Goal: Information Seeking & Learning: Learn about a topic

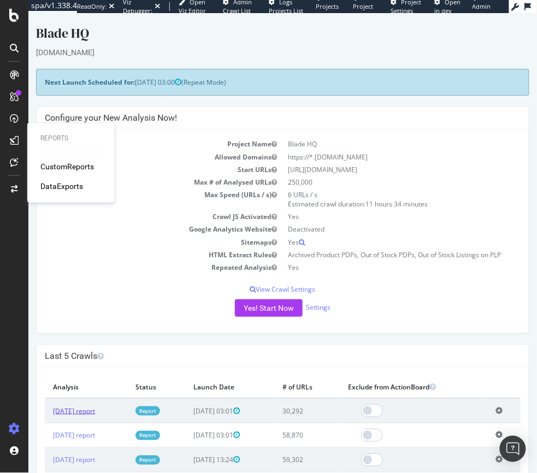
click at [89, 410] on link "[DATE] report" at bounding box center [73, 410] width 42 height 9
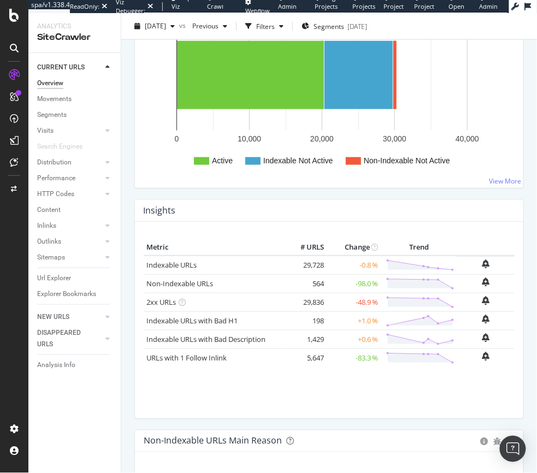
scroll to position [210, 0]
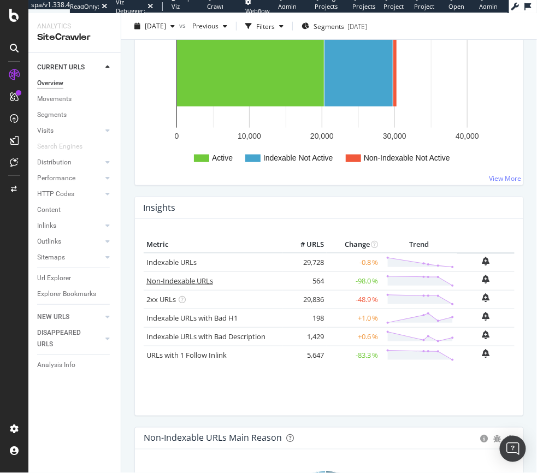
click at [186, 279] on link "Non-Indexable URLs" at bounding box center [179, 281] width 67 height 10
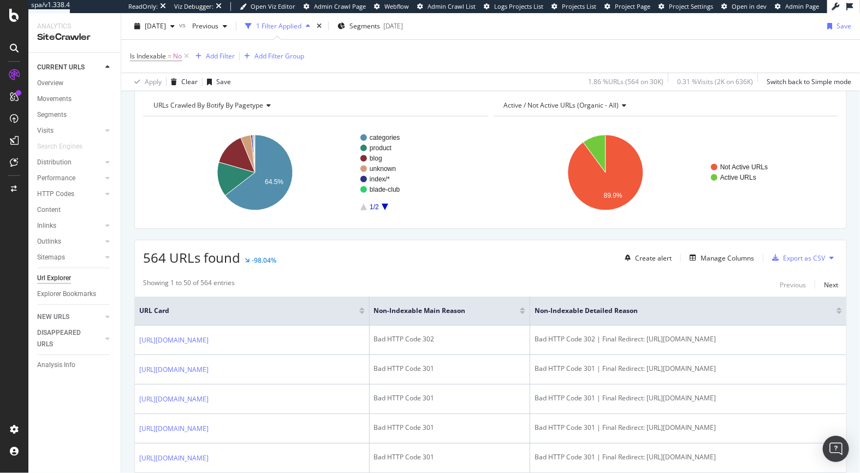
scroll to position [115, 0]
click at [215, 57] on div "Add Filter" at bounding box center [220, 55] width 29 height 9
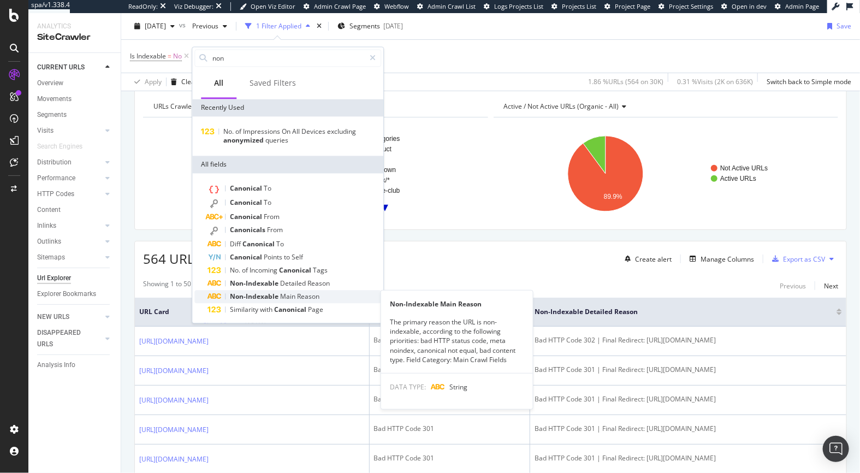
type input "non"
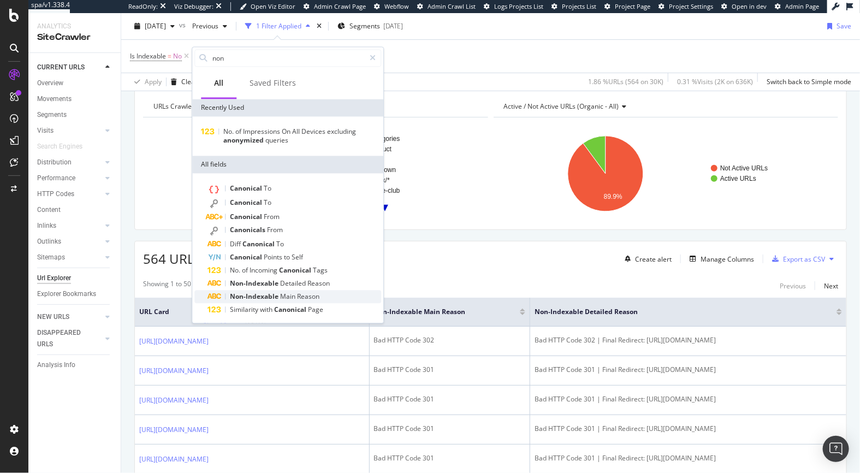
click at [293, 294] on span "Main" at bounding box center [288, 296] width 17 height 9
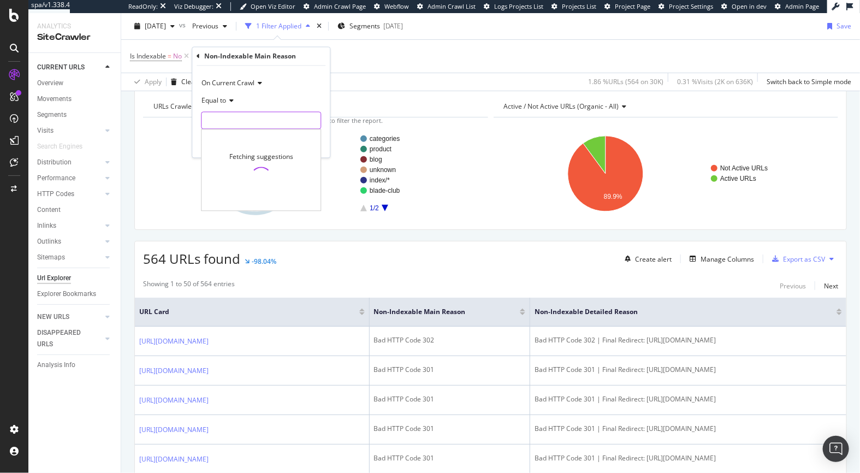
click at [219, 119] on input "text" at bounding box center [261, 120] width 119 height 17
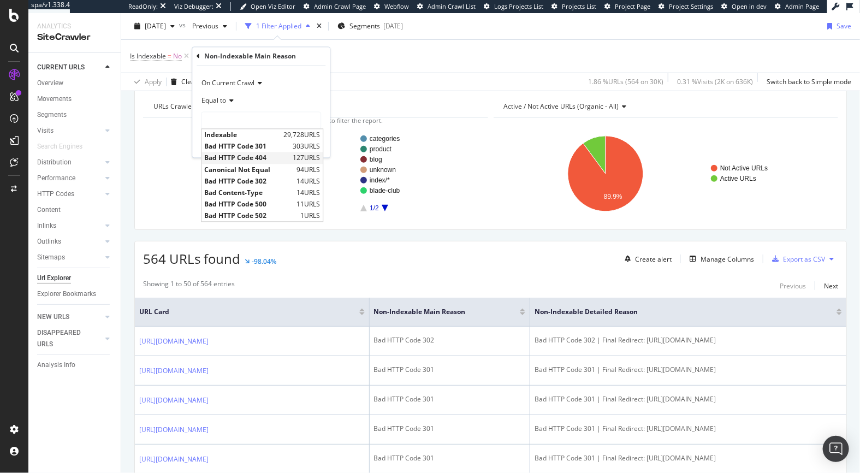
click at [233, 160] on span "Bad HTTP Code 404" at bounding box center [247, 158] width 86 height 9
type input "Bad HTTP Code 404"
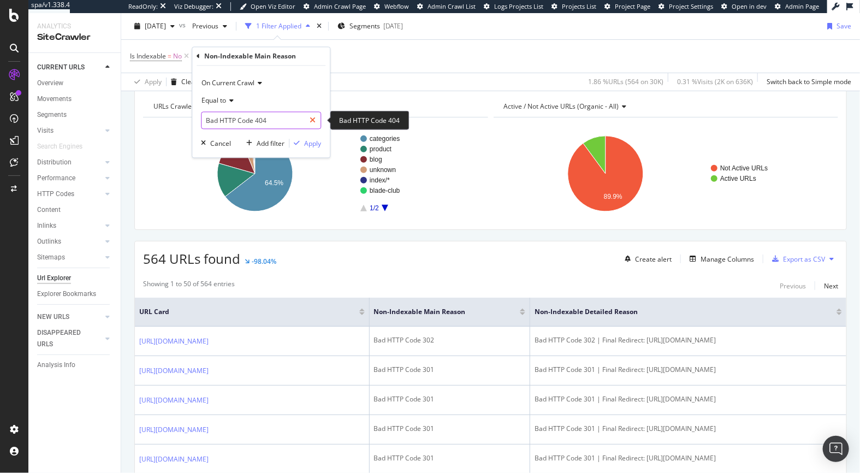
click at [313, 118] on icon at bounding box center [313, 121] width 6 height 8
click at [373, 79] on div "Apply Clear Save 1.86 % URLs ( 564 on 30K ) 0.31 % Visits ( 2K on 636K ) Switch…" at bounding box center [490, 82] width 739 height 18
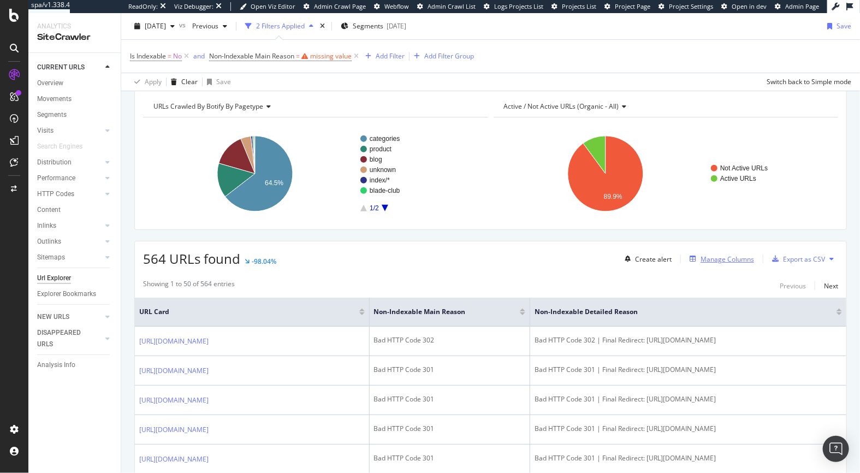
click at [537, 258] on div "Manage Columns" at bounding box center [728, 259] width 54 height 9
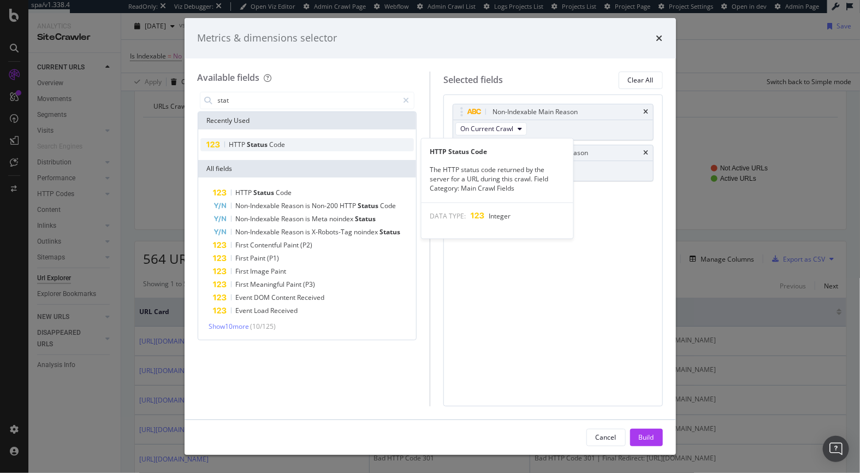
type input "stat"
click at [264, 142] on span "Status" at bounding box center [258, 144] width 22 height 9
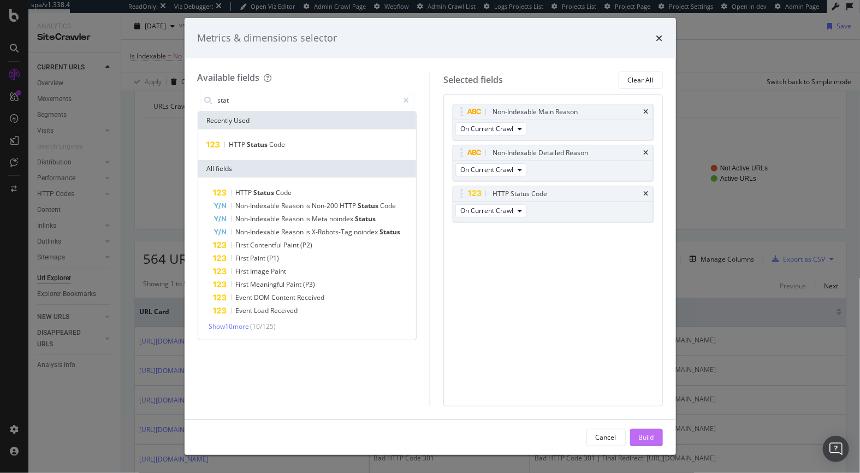
click at [537, 430] on div "Build" at bounding box center [646, 437] width 15 height 16
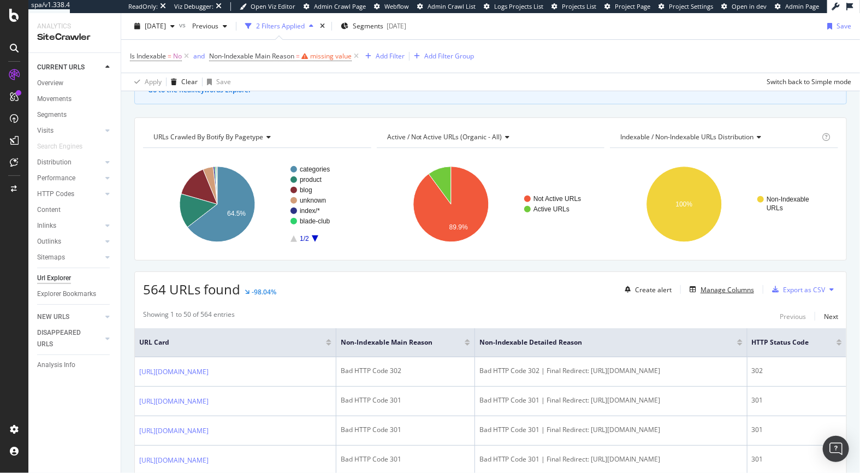
scroll to position [0, 52]
click at [537, 291] on div "Manage Columns" at bounding box center [728, 289] width 54 height 9
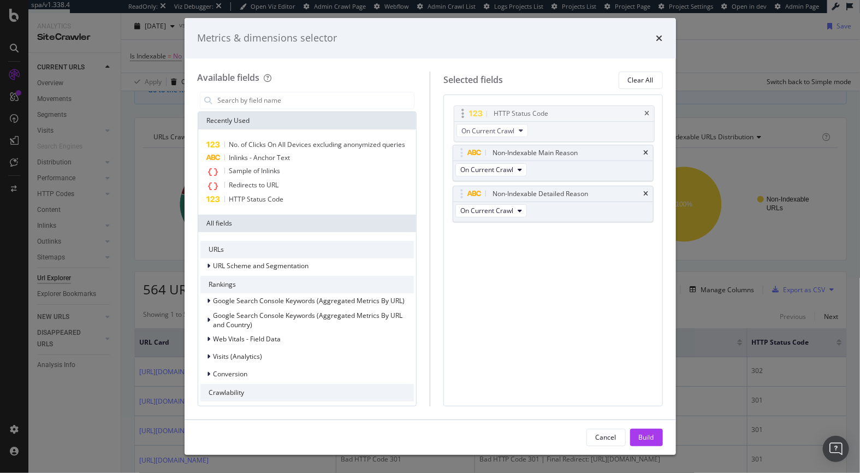
drag, startPoint x: 555, startPoint y: 192, endPoint x: 556, endPoint y: 116, distance: 76.5
click at [537, 116] on body "spa/v1.338.4 ReadOnly: Viz Debugger: Open Viz Editor Admin Crawl Page Webflow A…" at bounding box center [430, 236] width 860 height 473
click at [537, 437] on div "Build" at bounding box center [646, 437] width 15 height 9
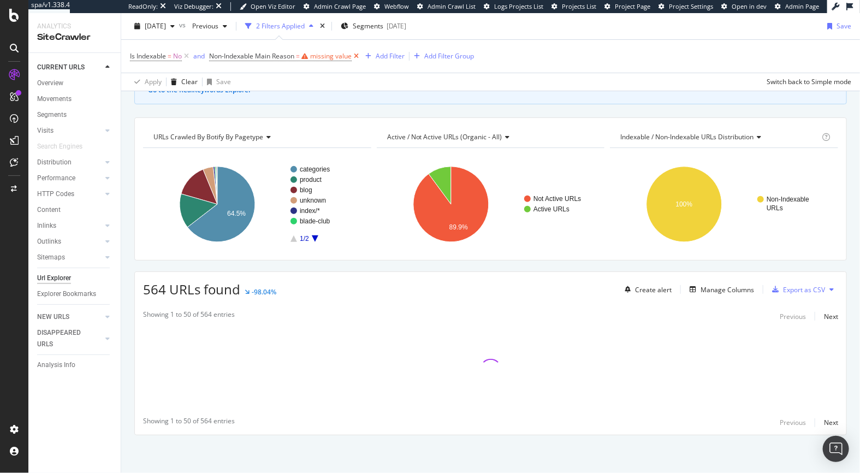
click at [355, 54] on icon at bounding box center [356, 56] width 9 height 11
click at [230, 57] on div "Add Filter" at bounding box center [220, 55] width 29 height 9
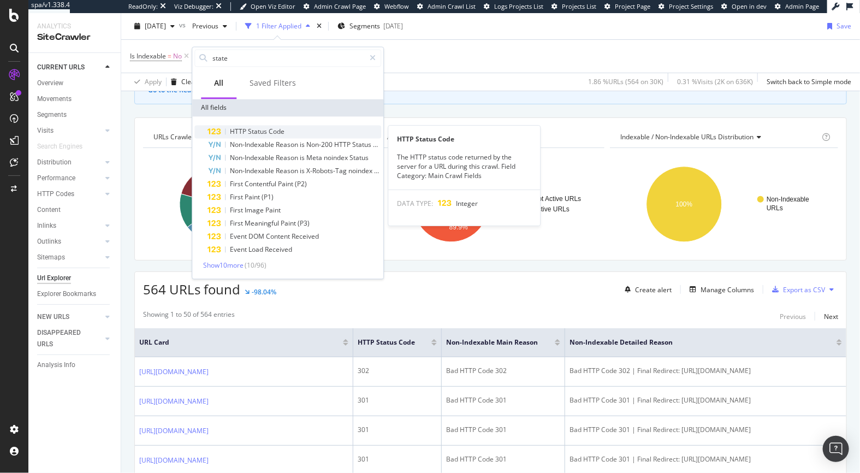
type input "state"
click at [249, 133] on span "Status" at bounding box center [258, 131] width 21 height 9
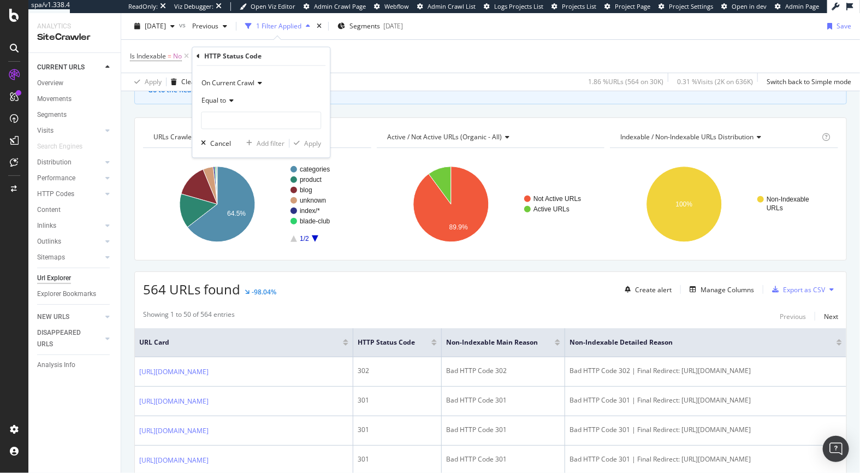
click at [222, 99] on span "Equal to" at bounding box center [214, 100] width 25 height 9
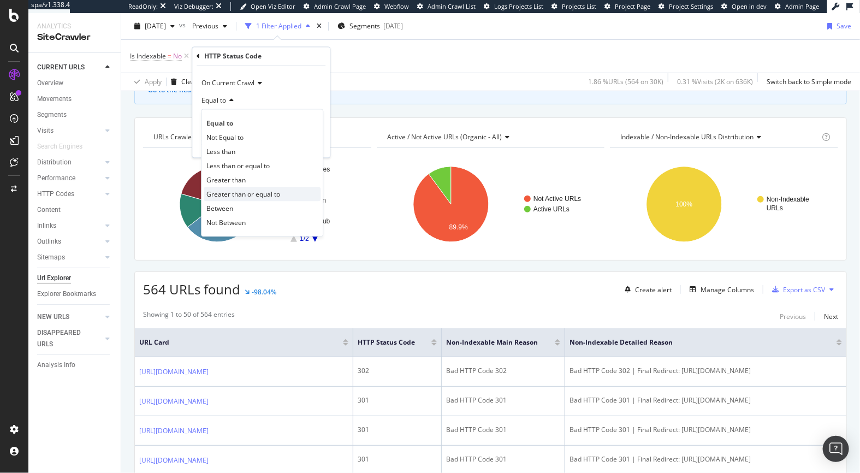
click at [222, 193] on span "Greater than or equal to" at bounding box center [244, 194] width 74 height 9
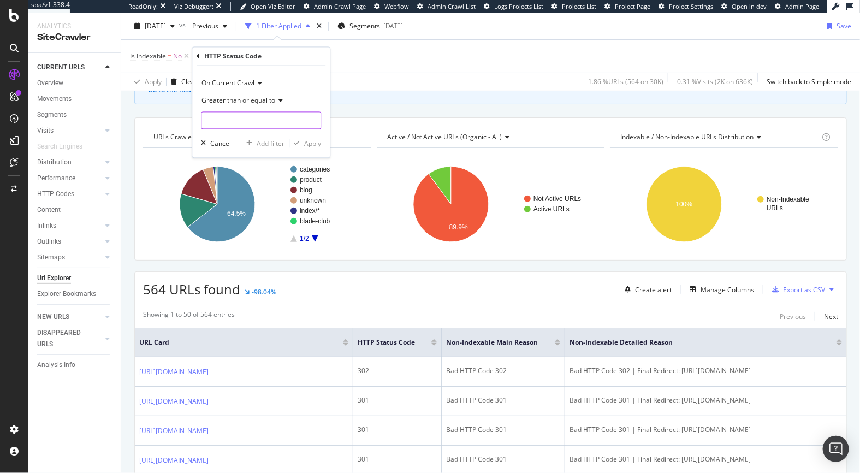
click at [237, 127] on input "number" at bounding box center [261, 120] width 120 height 17
type input "300"
click at [322, 144] on div "On Current Crawl Greater than or equal to 300 Cancel Add filter Apply" at bounding box center [261, 112] width 138 height 92
click at [316, 144] on div "Apply" at bounding box center [312, 143] width 17 height 9
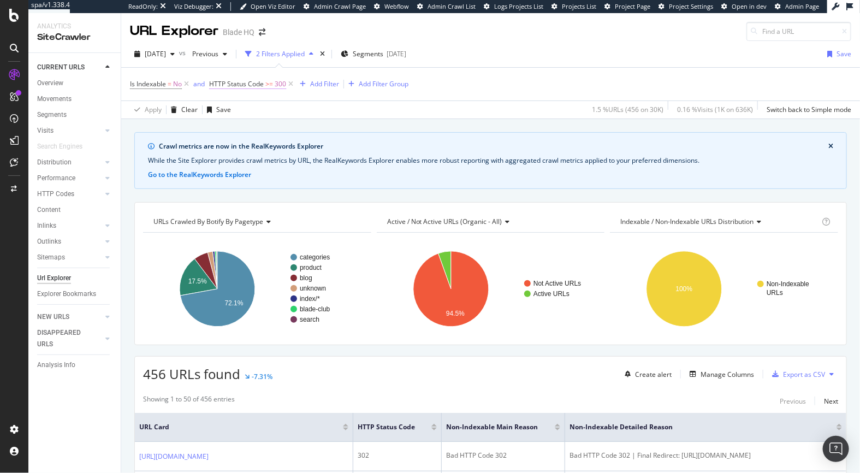
click at [269, 85] on span ">=" at bounding box center [270, 83] width 8 height 9
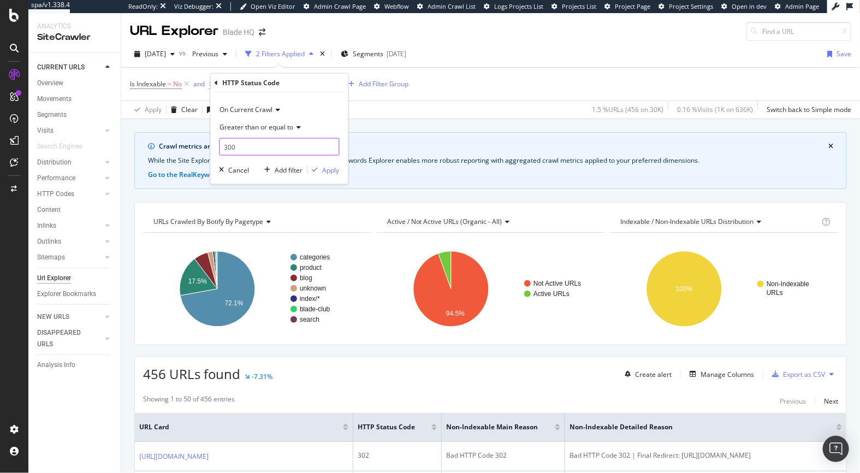
click at [225, 149] on input "300" at bounding box center [280, 146] width 120 height 17
type input "400"
click at [333, 172] on div "Apply" at bounding box center [331, 169] width 17 height 9
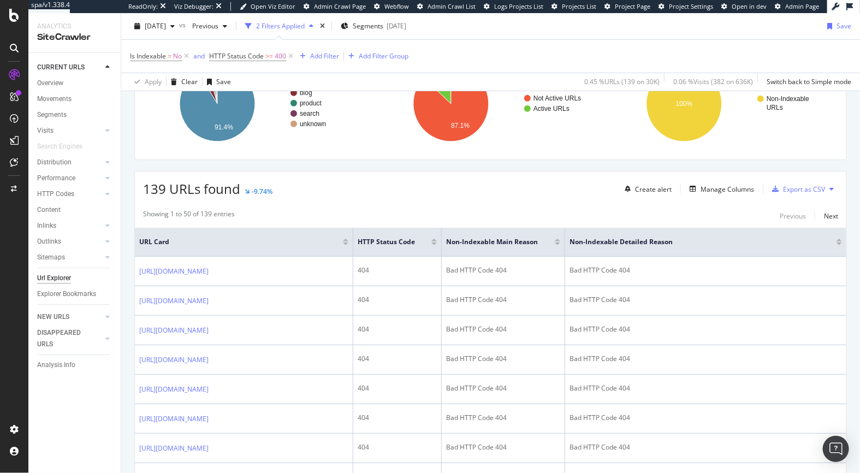
scroll to position [186, 0]
click at [537, 190] on div "Manage Columns" at bounding box center [728, 188] width 54 height 9
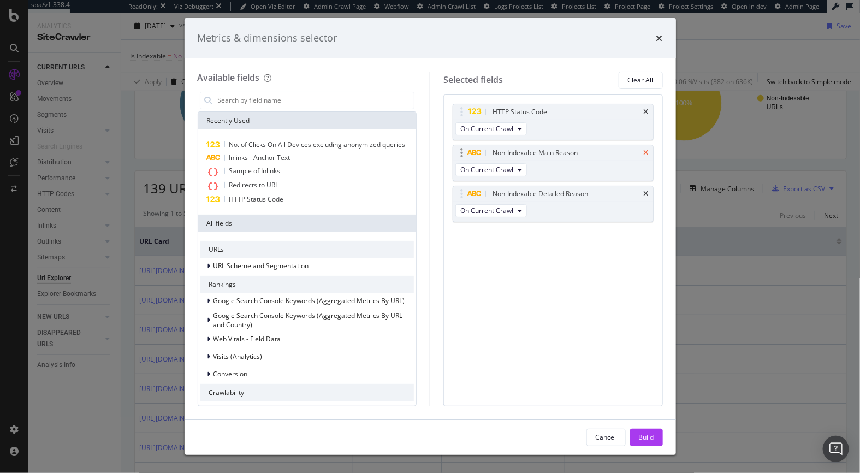
click at [537, 151] on icon "times" at bounding box center [646, 153] width 5 height 7
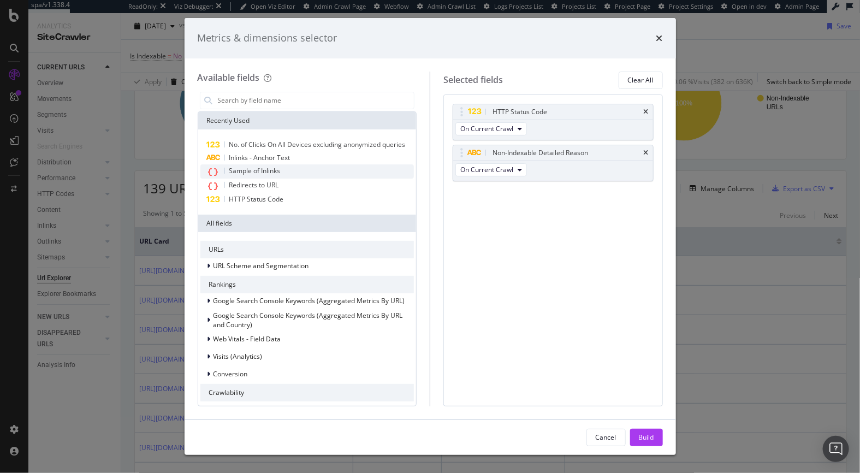
click at [238, 170] on span "Sample of Inlinks" at bounding box center [254, 170] width 51 height 9
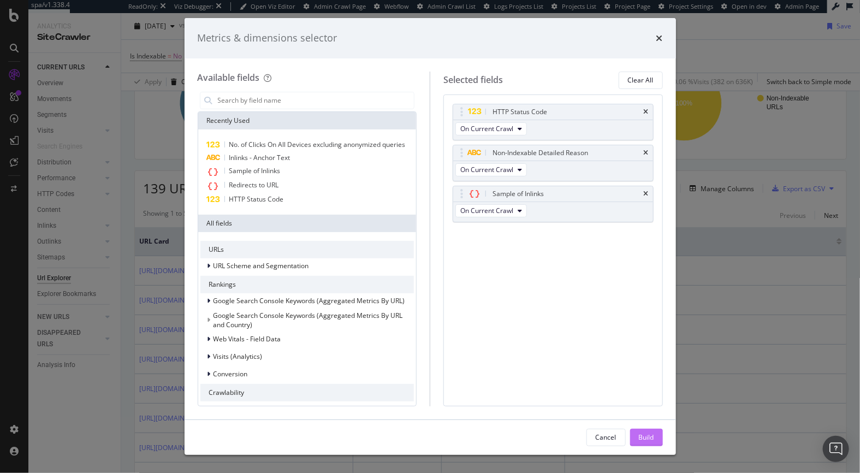
click at [537, 435] on div "Build" at bounding box center [646, 437] width 15 height 9
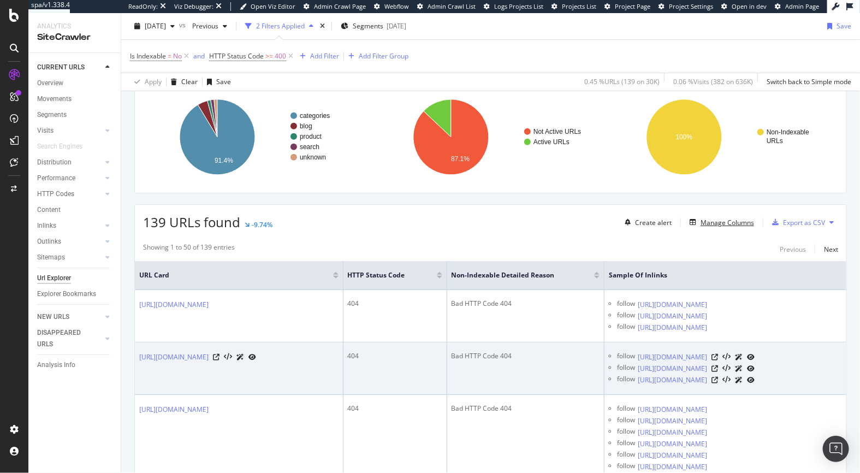
scroll to position [135, 0]
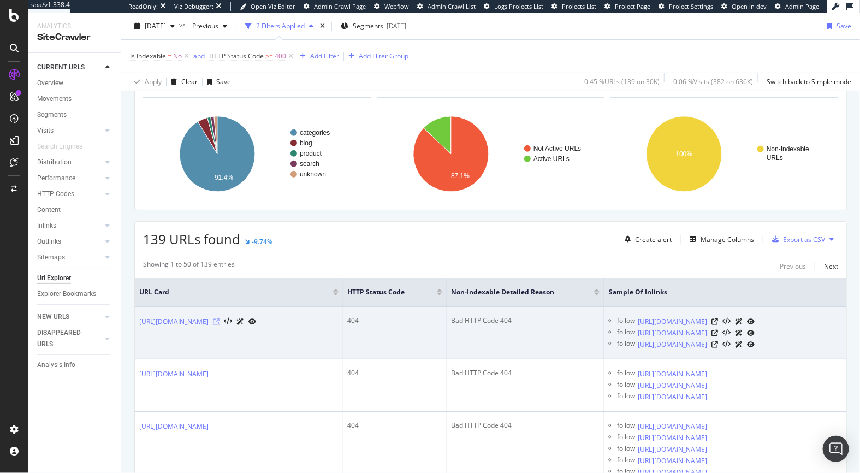
click at [220, 320] on icon at bounding box center [216, 322] width 7 height 7
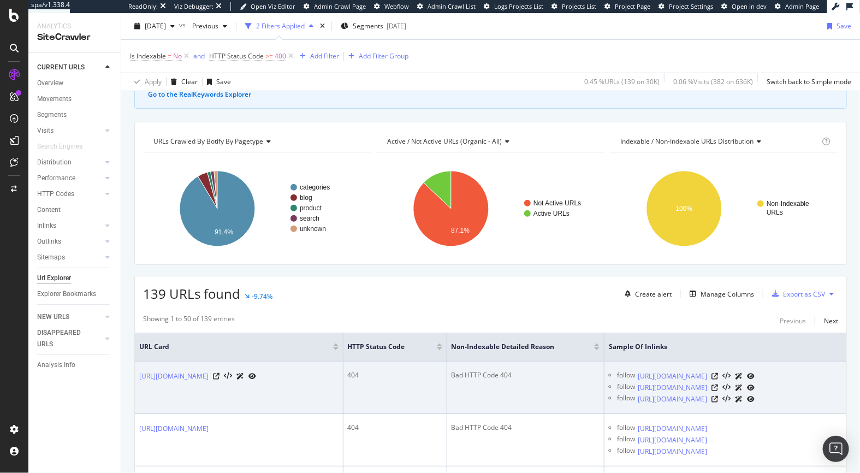
scroll to position [82, 0]
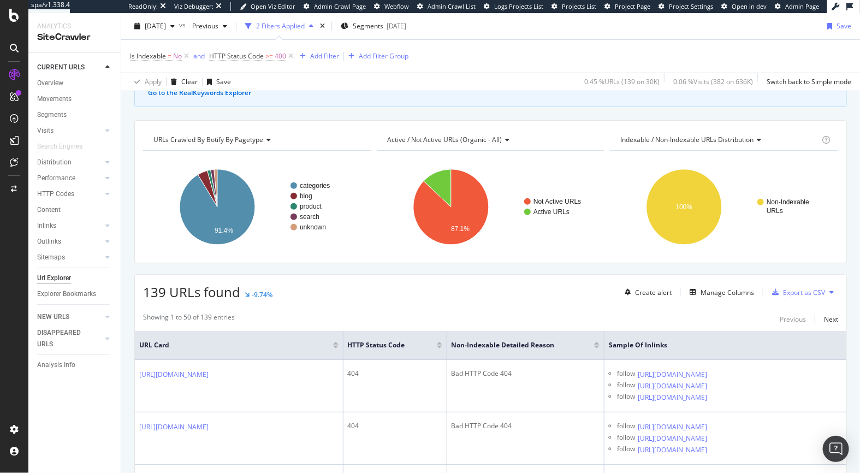
click at [443, 346] on div at bounding box center [439, 347] width 5 height 3
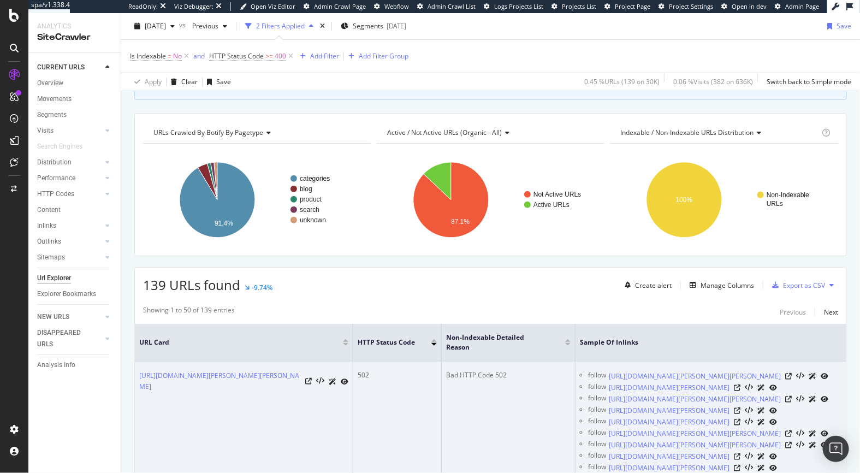
scroll to position [213, 0]
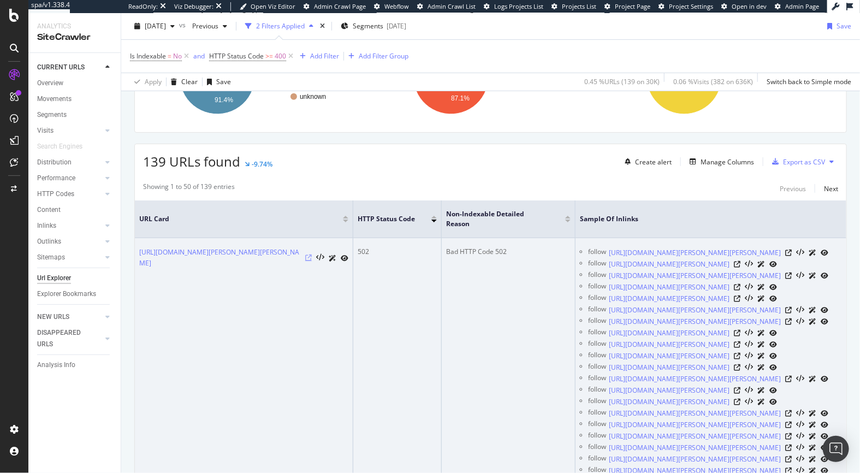
click at [308, 258] on icon at bounding box center [308, 258] width 7 height 7
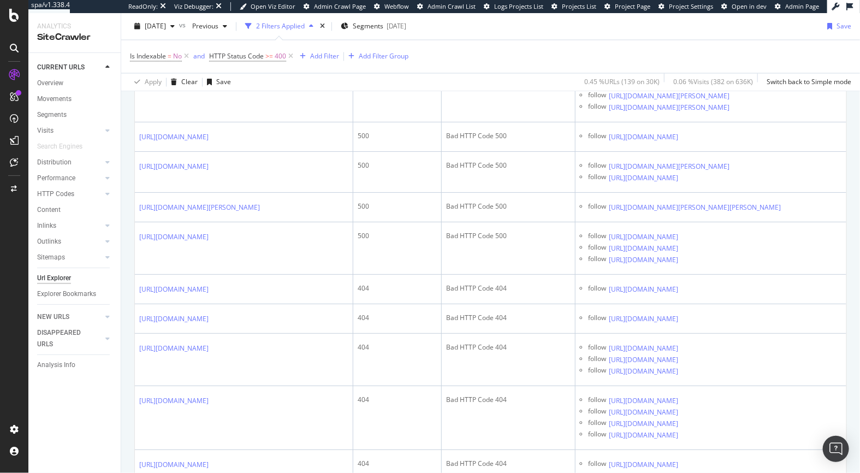
scroll to position [967, 0]
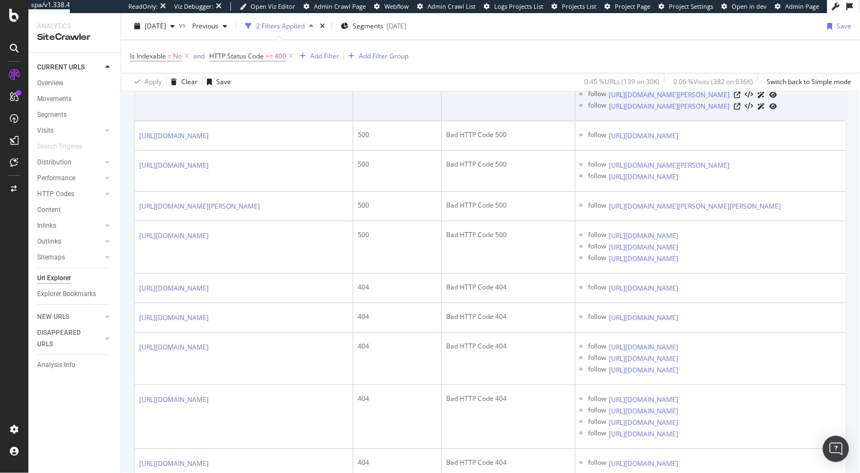
click at [271, 41] on icon at bounding box center [267, 37] width 7 height 7
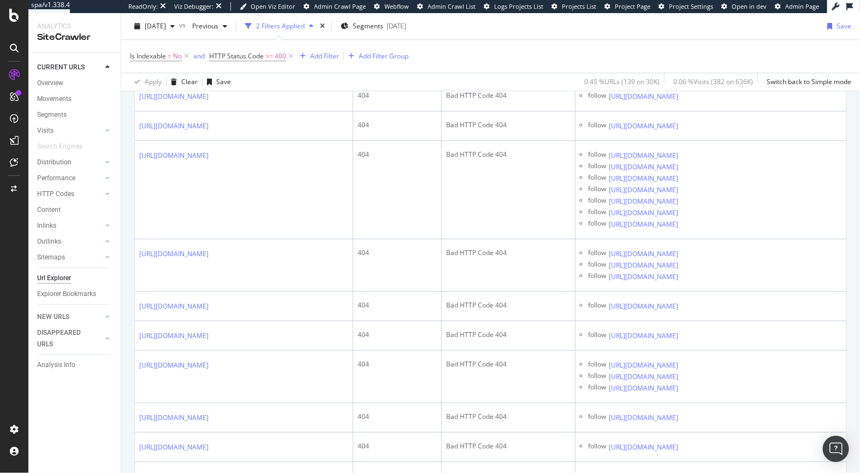
scroll to position [1426, 0]
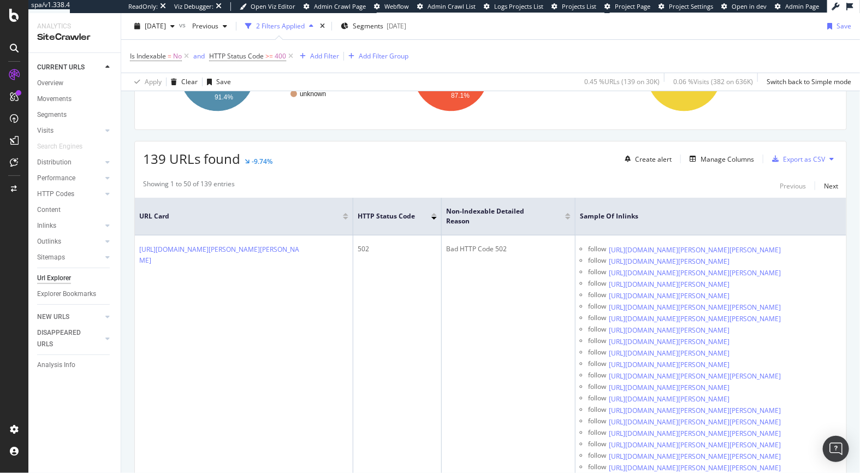
scroll to position [0, 0]
